Goal: Navigation & Orientation: Find specific page/section

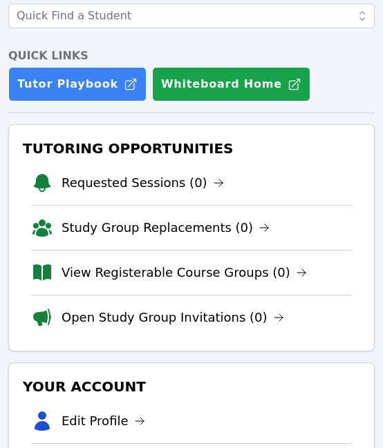
scroll to position [129, 0]
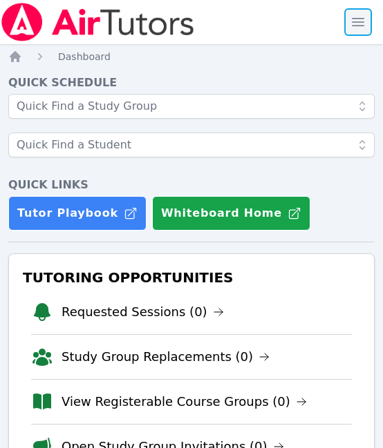
click at [362, 24] on span "button" at bounding box center [358, 22] width 30 height 30
click at [350, 20] on span "button" at bounding box center [358, 22] width 30 height 30
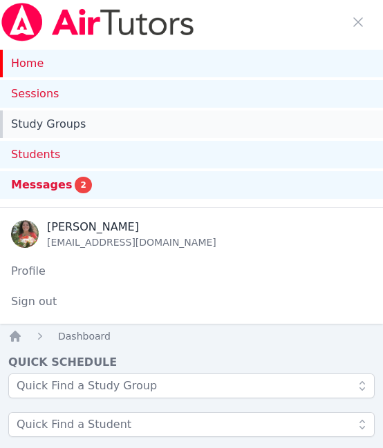
click at [155, 122] on link "Study Groups" at bounding box center [191, 125] width 383 height 28
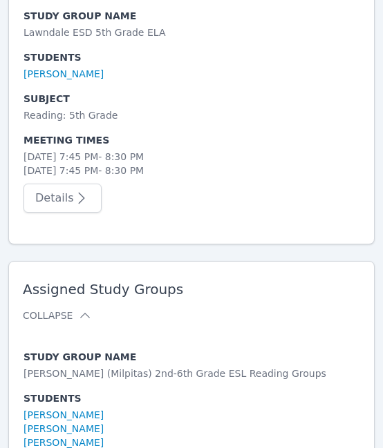
scroll to position [506, 0]
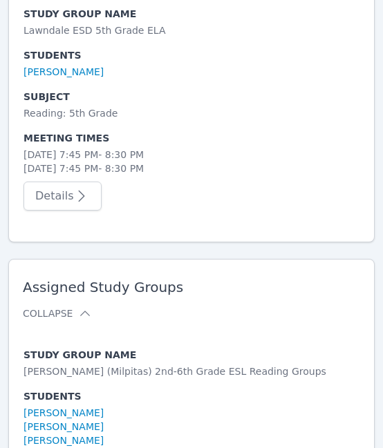
click at [47, 198] on button "Details" at bounding box center [62, 196] width 78 height 29
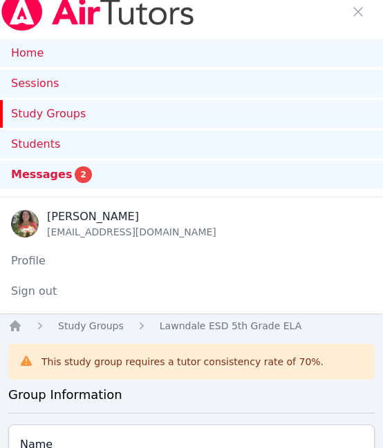
scroll to position [506, 0]
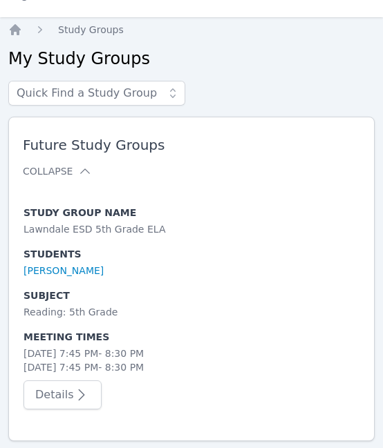
scroll to position [306, 0]
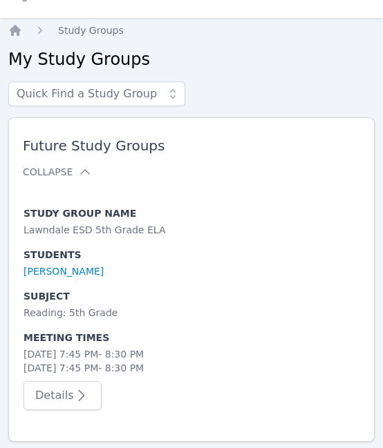
click at [148, 151] on div "Future Study Groups Collapse Study Group Name Students Subject Meeting Times St…" at bounding box center [191, 279] width 366 height 325
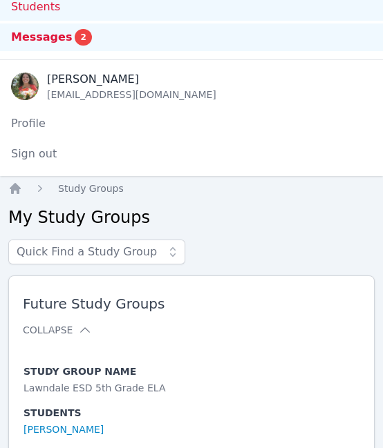
scroll to position [146, 0]
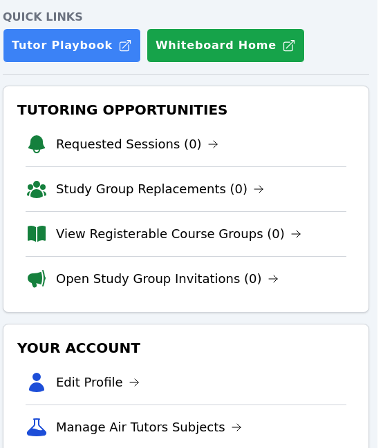
scroll to position [150, 6]
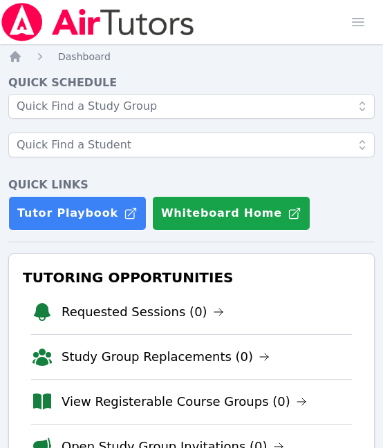
scroll to position [137, 6]
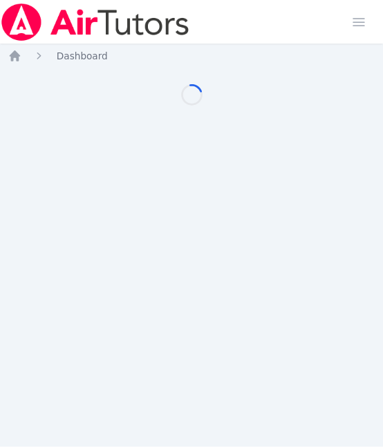
scroll to position [10, 6]
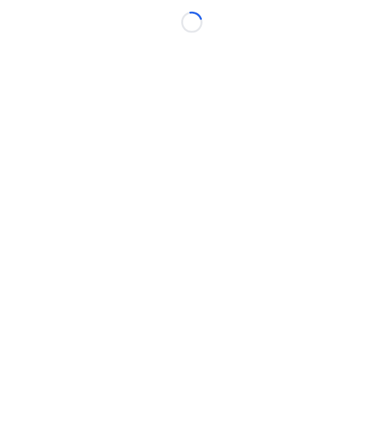
scroll to position [10, 6]
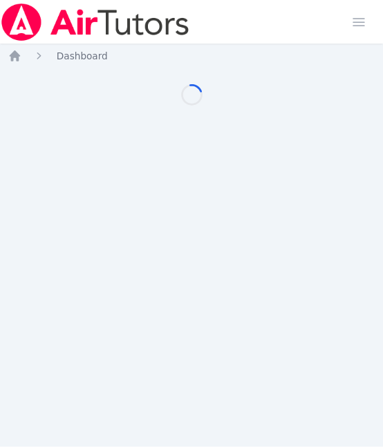
scroll to position [10, 6]
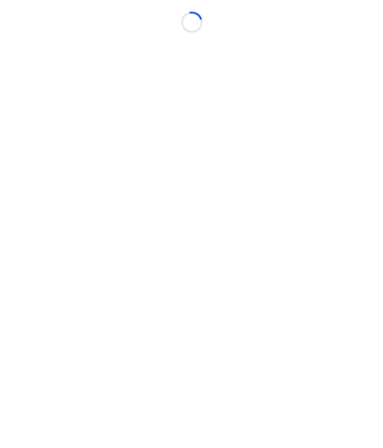
scroll to position [10, 6]
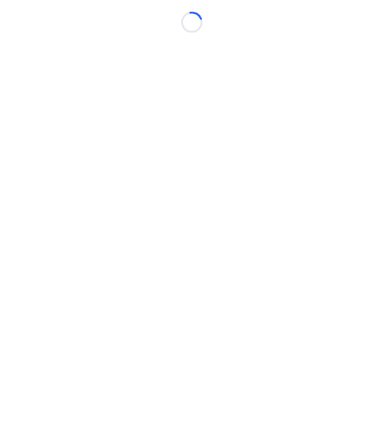
scroll to position [10, 6]
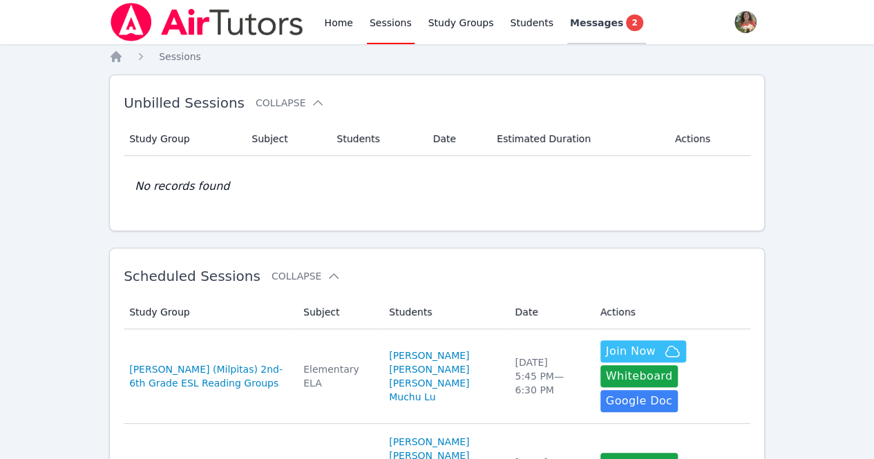
click at [577, 24] on span "Messages" at bounding box center [596, 23] width 53 height 14
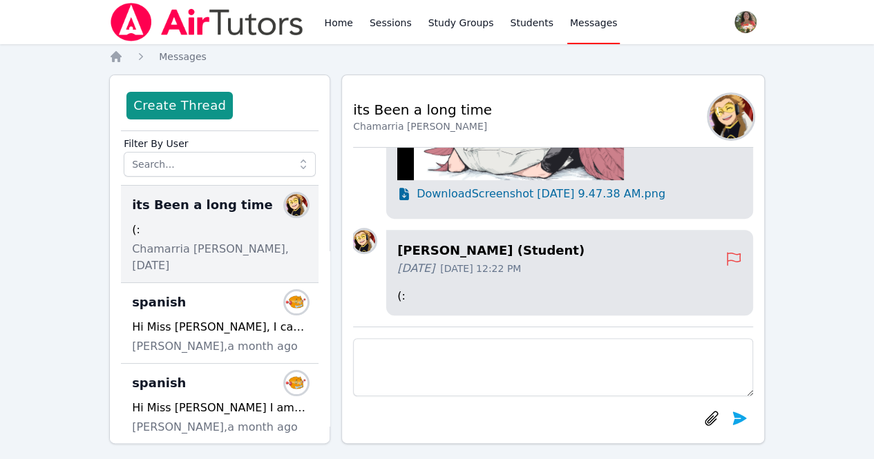
click at [216, 238] on div "its Been a long time Members (: Chamarria Pickett, 5 days ago" at bounding box center [220, 234] width 198 height 97
click at [189, 205] on span "its Been a long time" at bounding box center [202, 205] width 141 height 19
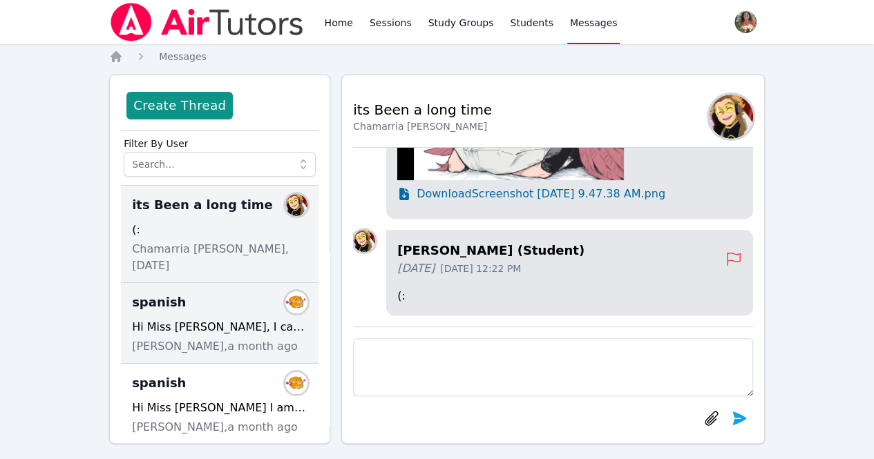
click at [206, 296] on div "spanish Members Hi Miss Lisa, I can't put what I am doing in the whiteboard bec…" at bounding box center [220, 323] width 198 height 81
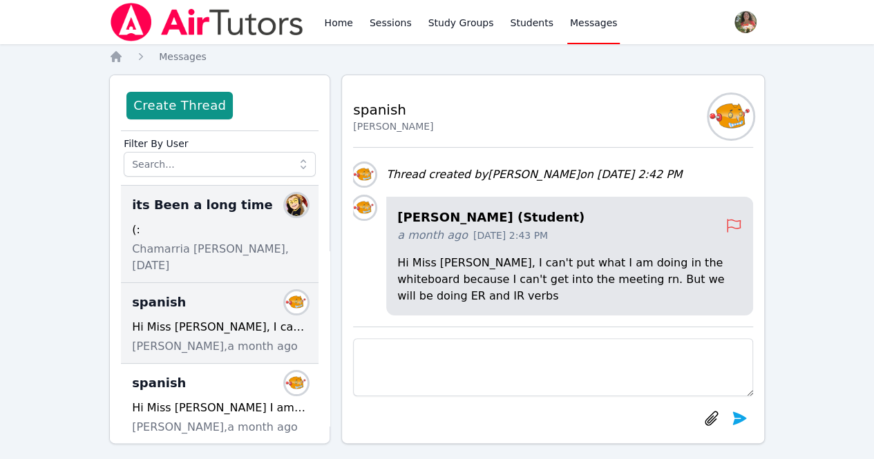
click at [214, 215] on div "its Been a long time Members" at bounding box center [219, 205] width 175 height 22
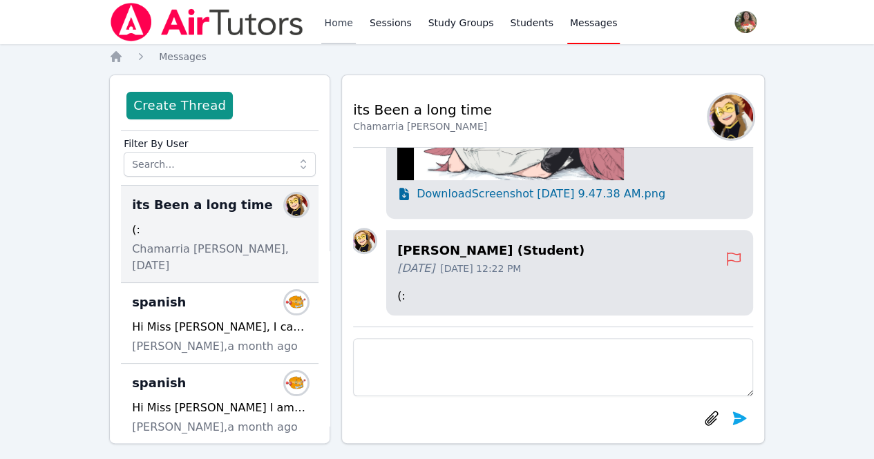
click at [336, 21] on link "Home" at bounding box center [338, 22] width 34 height 44
